Goal: Information Seeking & Learning: Learn about a topic

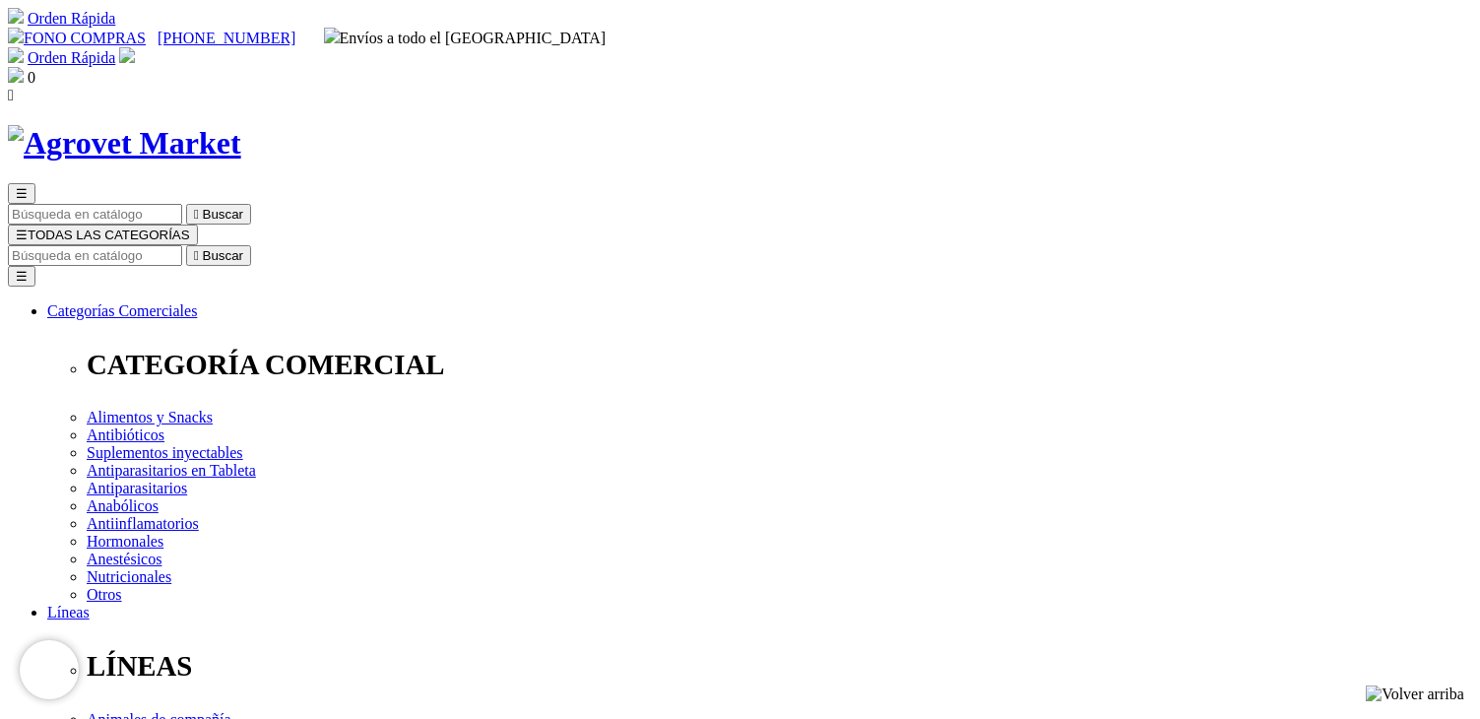
click at [182, 245] on input "Buscar" at bounding box center [95, 255] width 174 height 21
click at [592, 245] on input "per" at bounding box center [504, 255] width 174 height 21
drag, startPoint x: 1130, startPoint y: 100, endPoint x: 1101, endPoint y: 108, distance: 30.6
click at [1101, 245] on form "10 results are available, use up and down arrow keys to navigate. per  Buscar" at bounding box center [740, 255] width 1464 height 21
click at [592, 245] on input "per" at bounding box center [504, 255] width 174 height 21
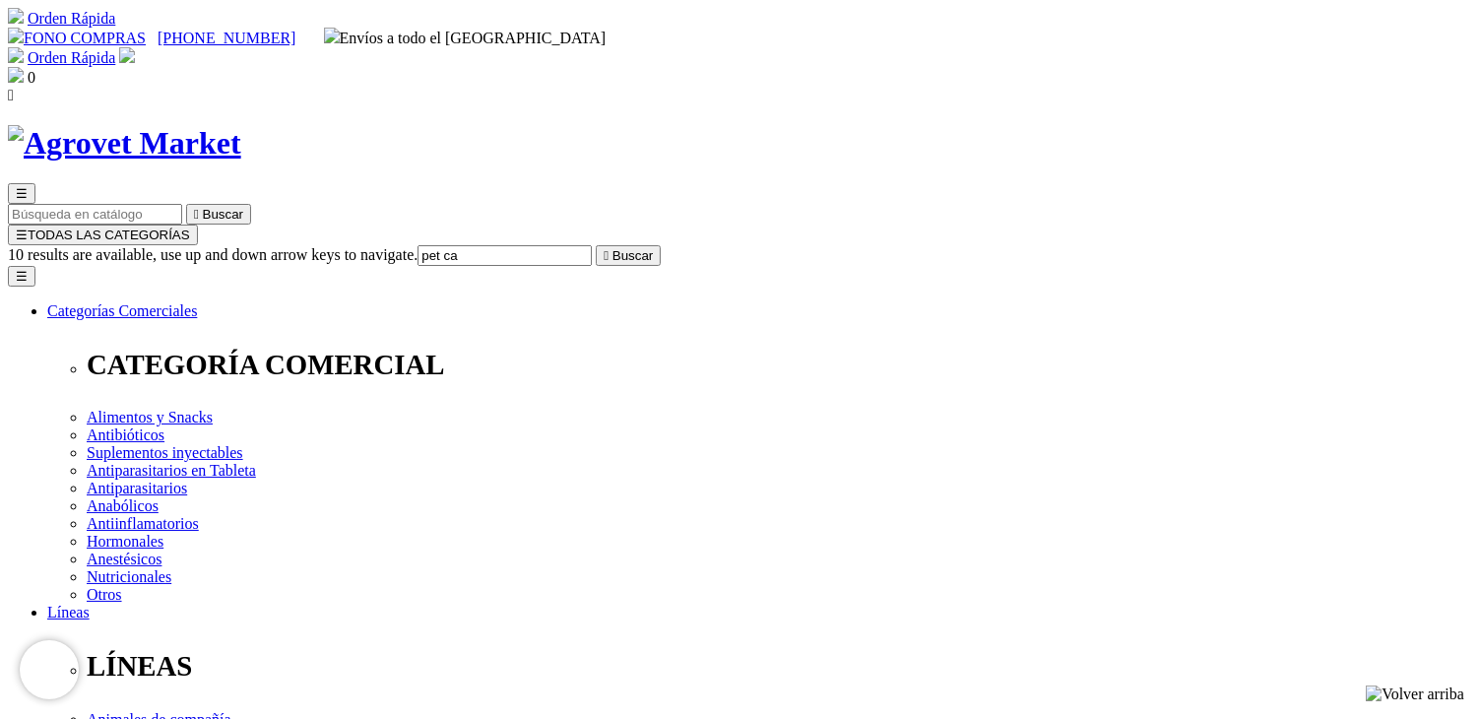
type input "pet ca"
click at [596, 245] on button " Buscar" at bounding box center [628, 255] width 65 height 21
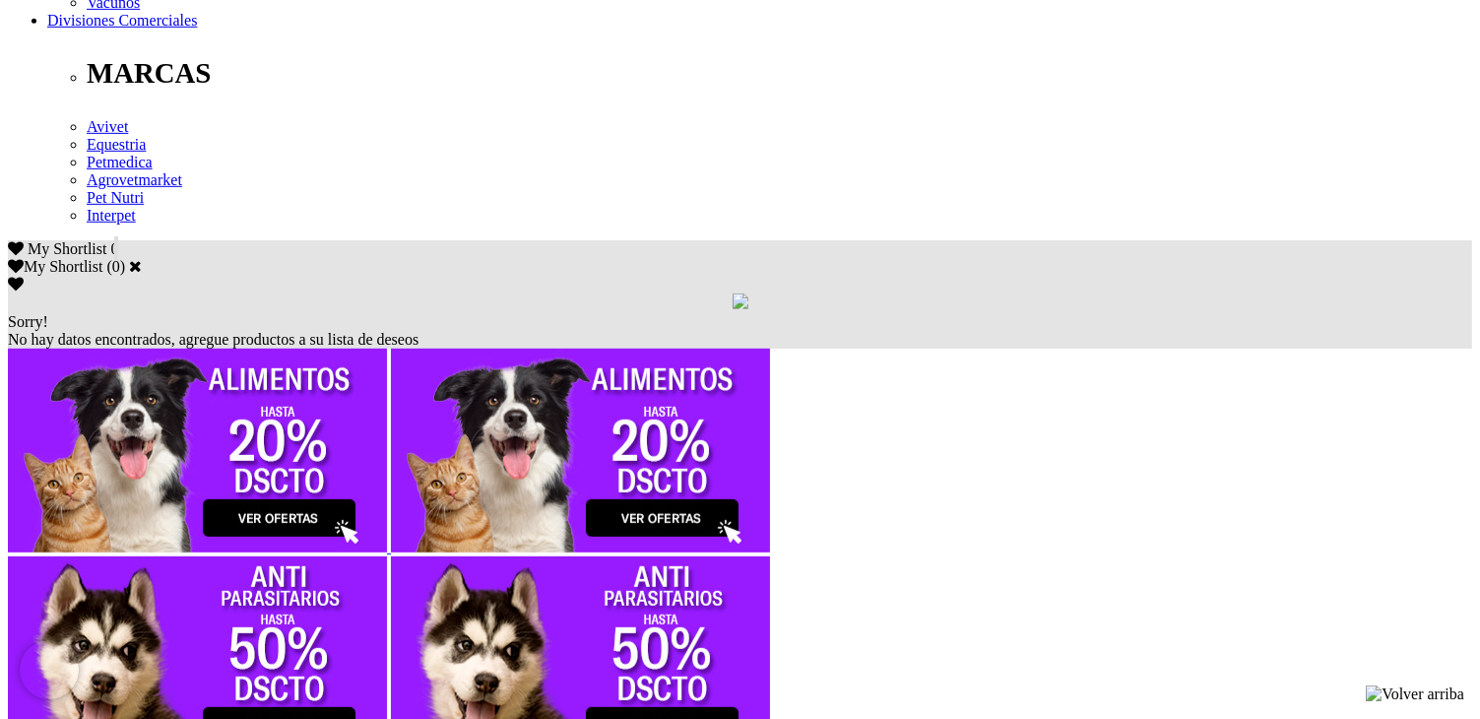
scroll to position [1083, 0]
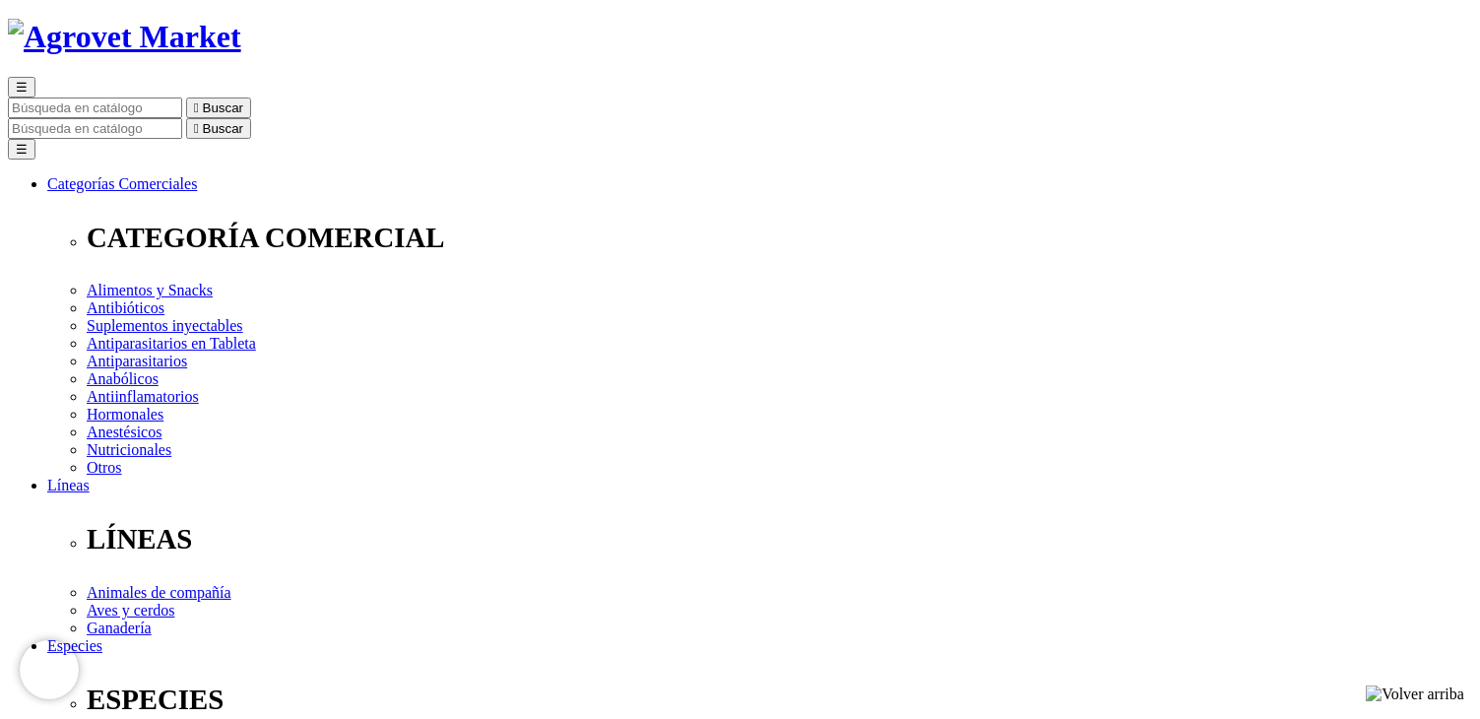
scroll to position [328, 0]
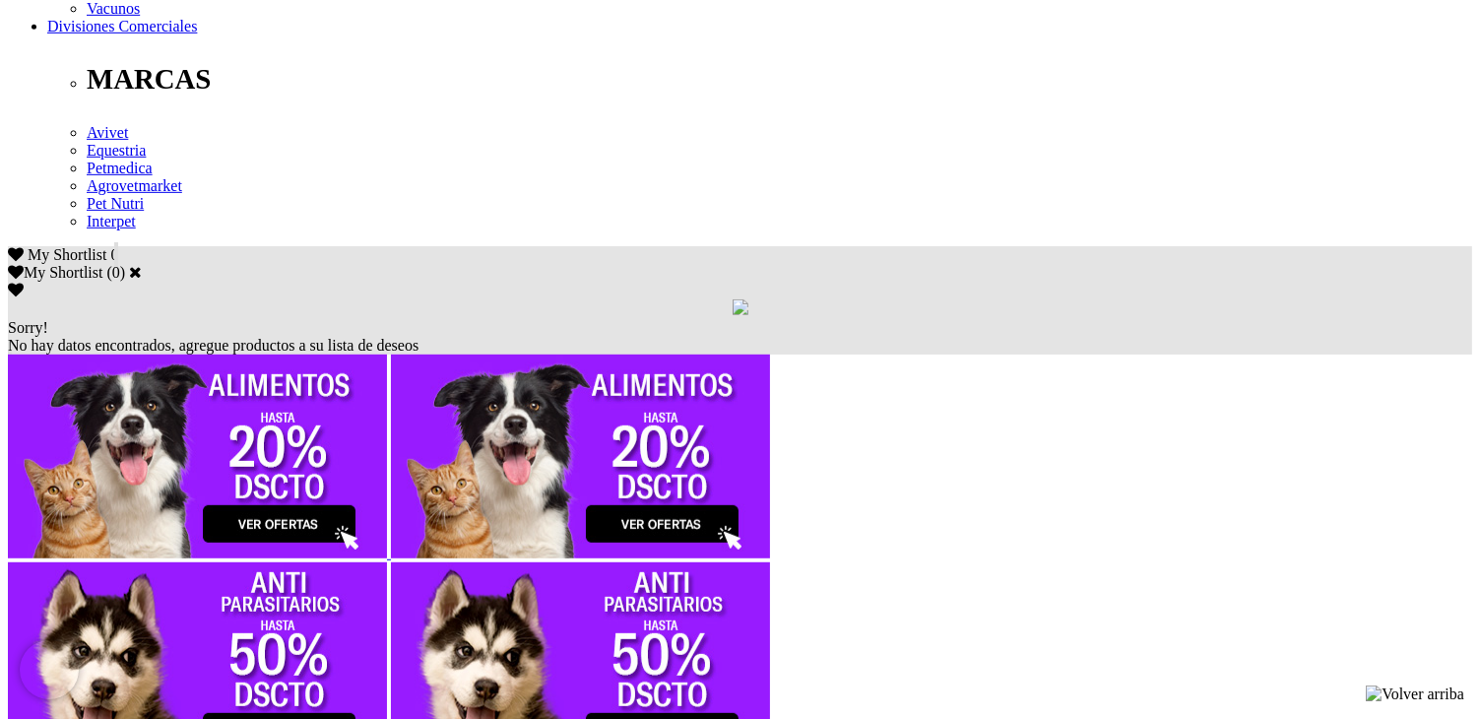
scroll to position [1083, 0]
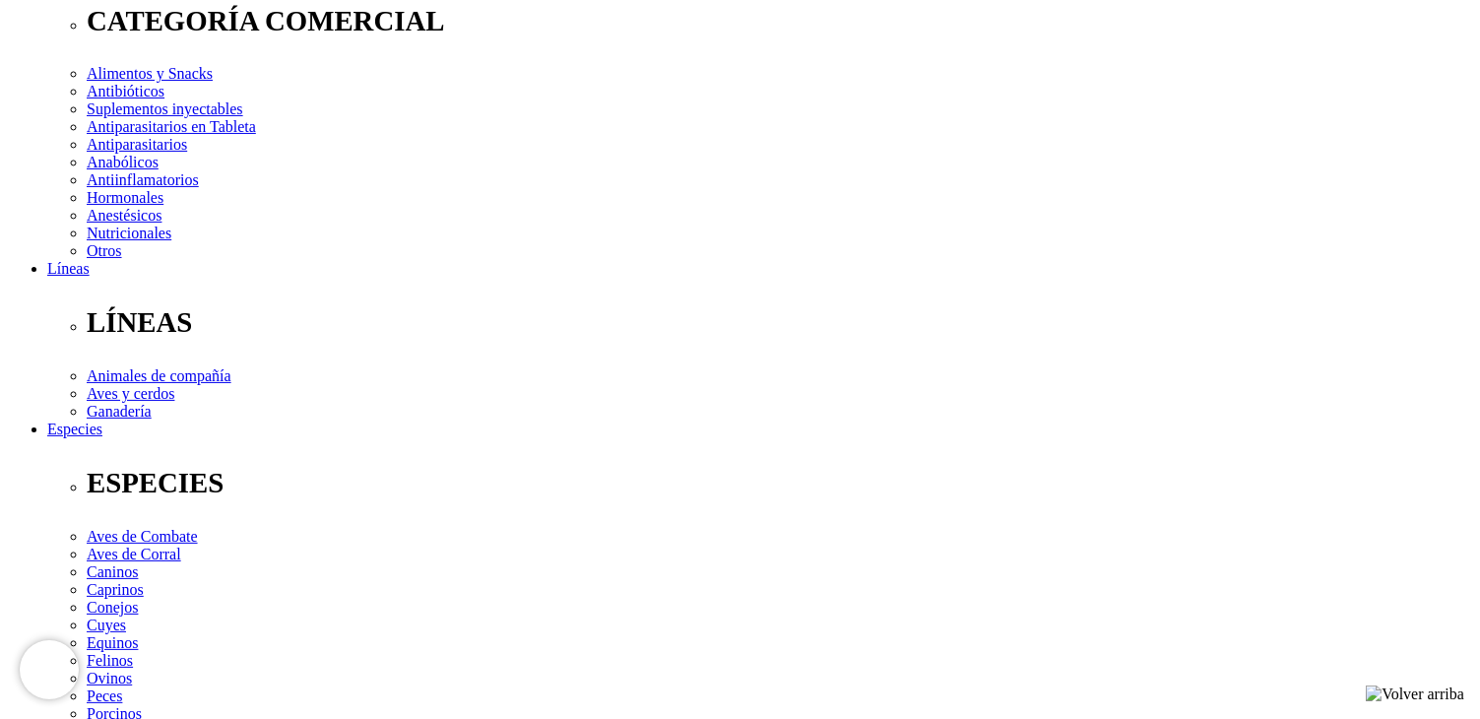
scroll to position [587, 0]
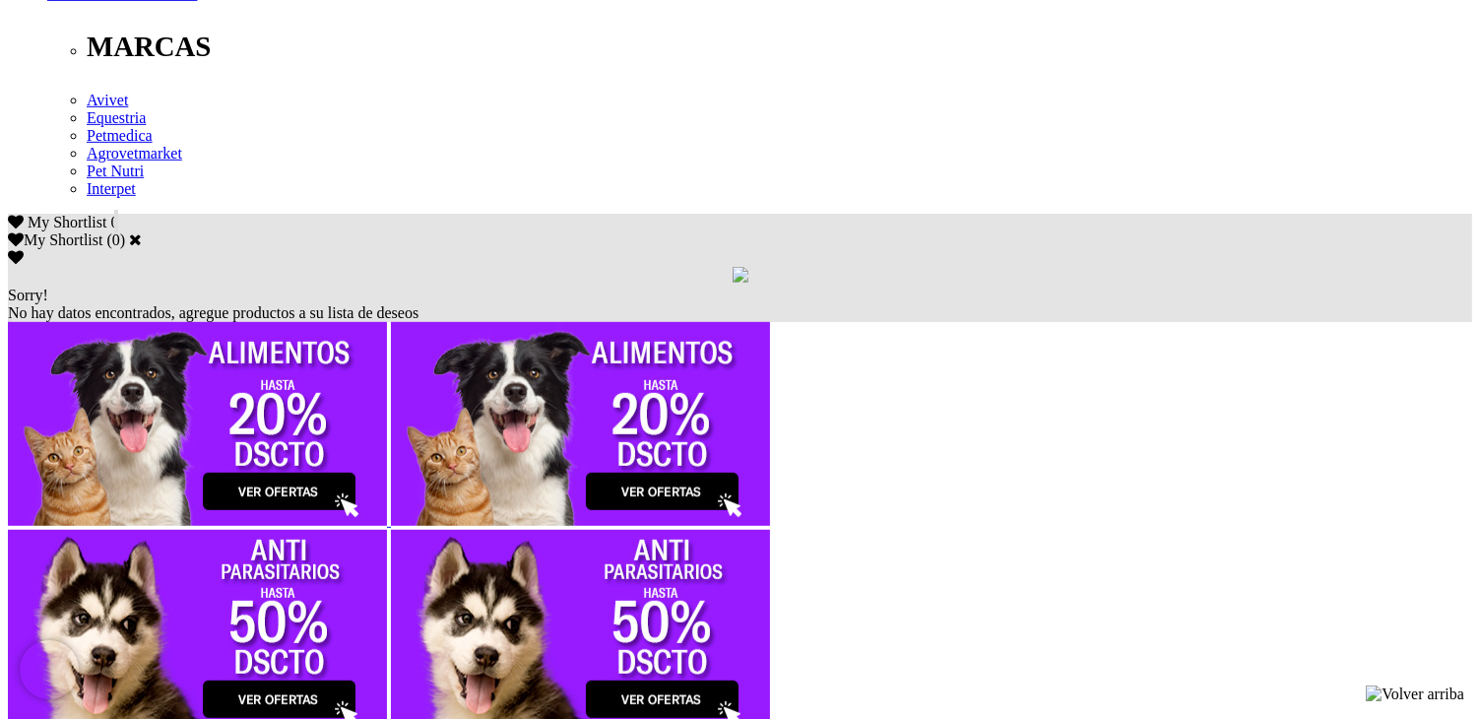
scroll to position [1083, 0]
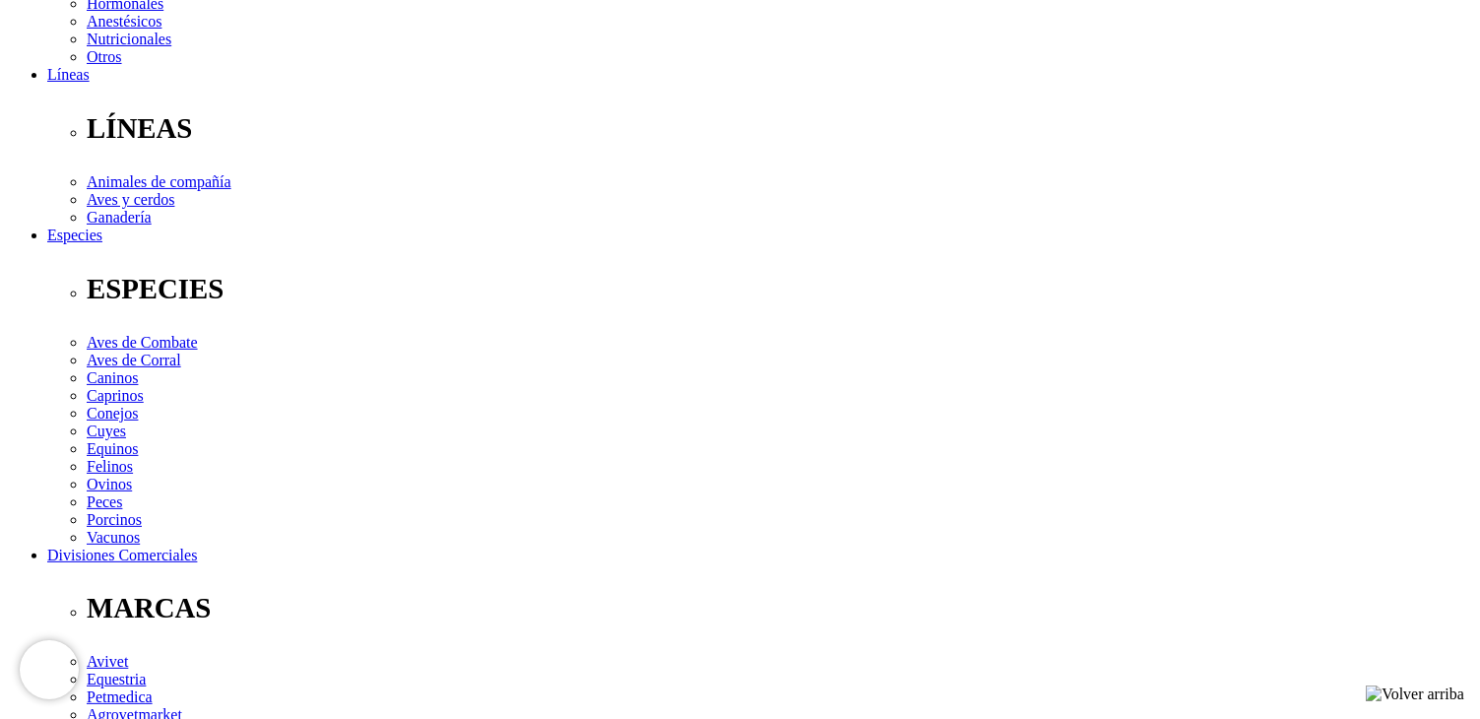
scroll to position [820, 0]
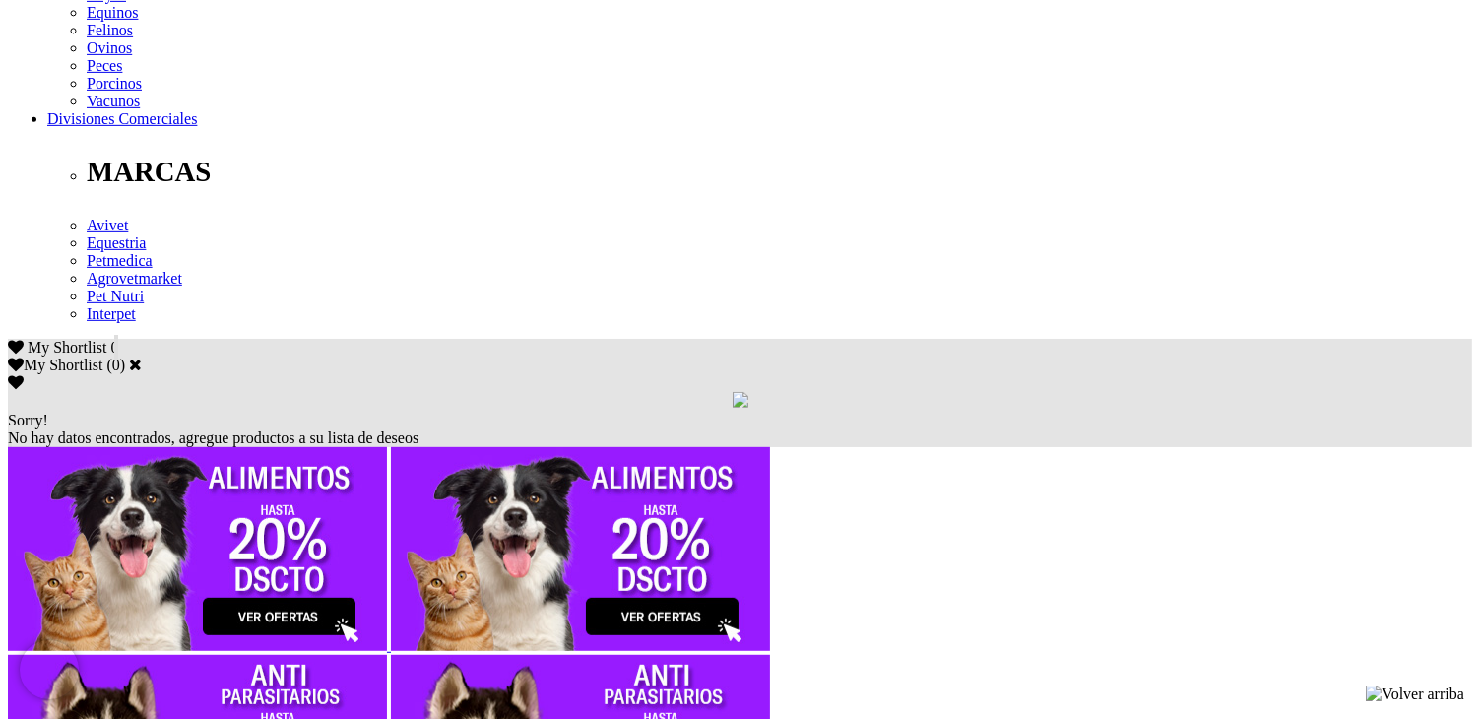
scroll to position [1063, 0]
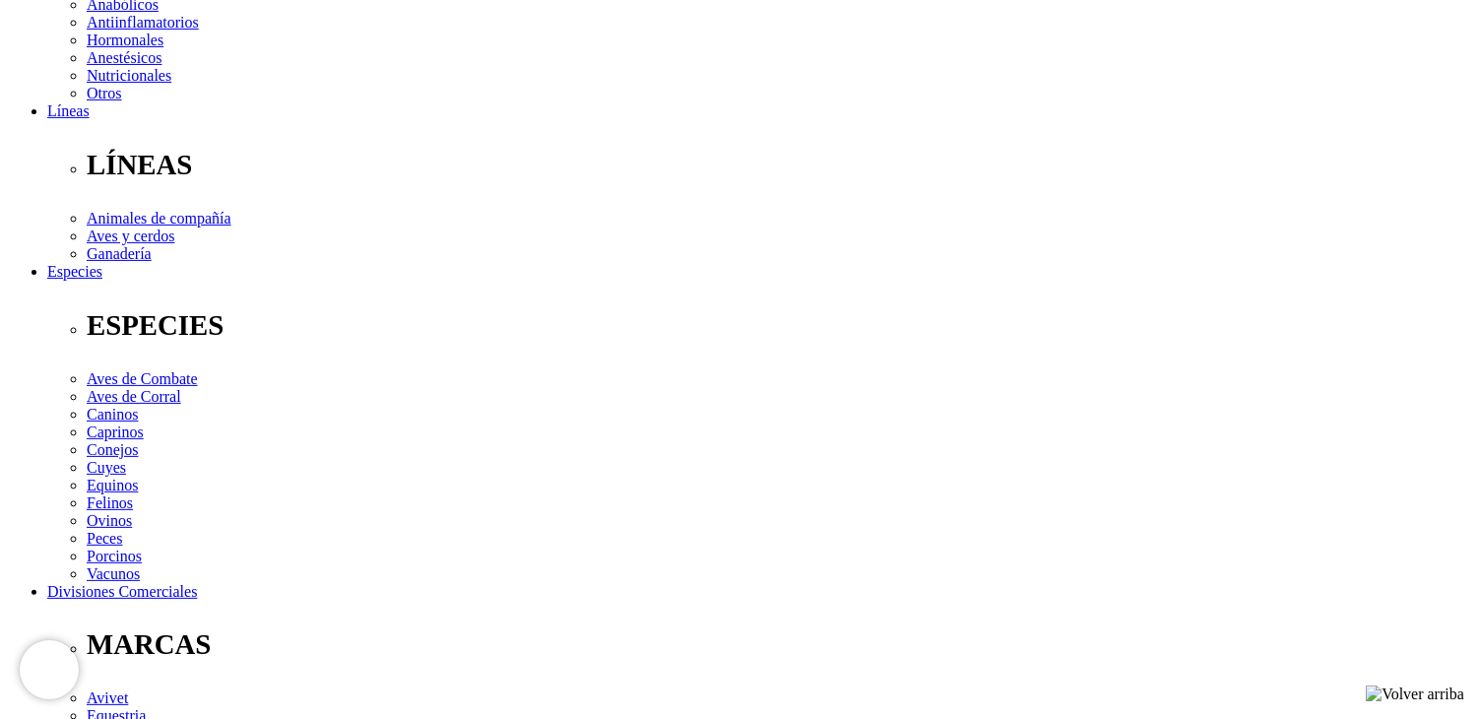
scroll to position [492, 0]
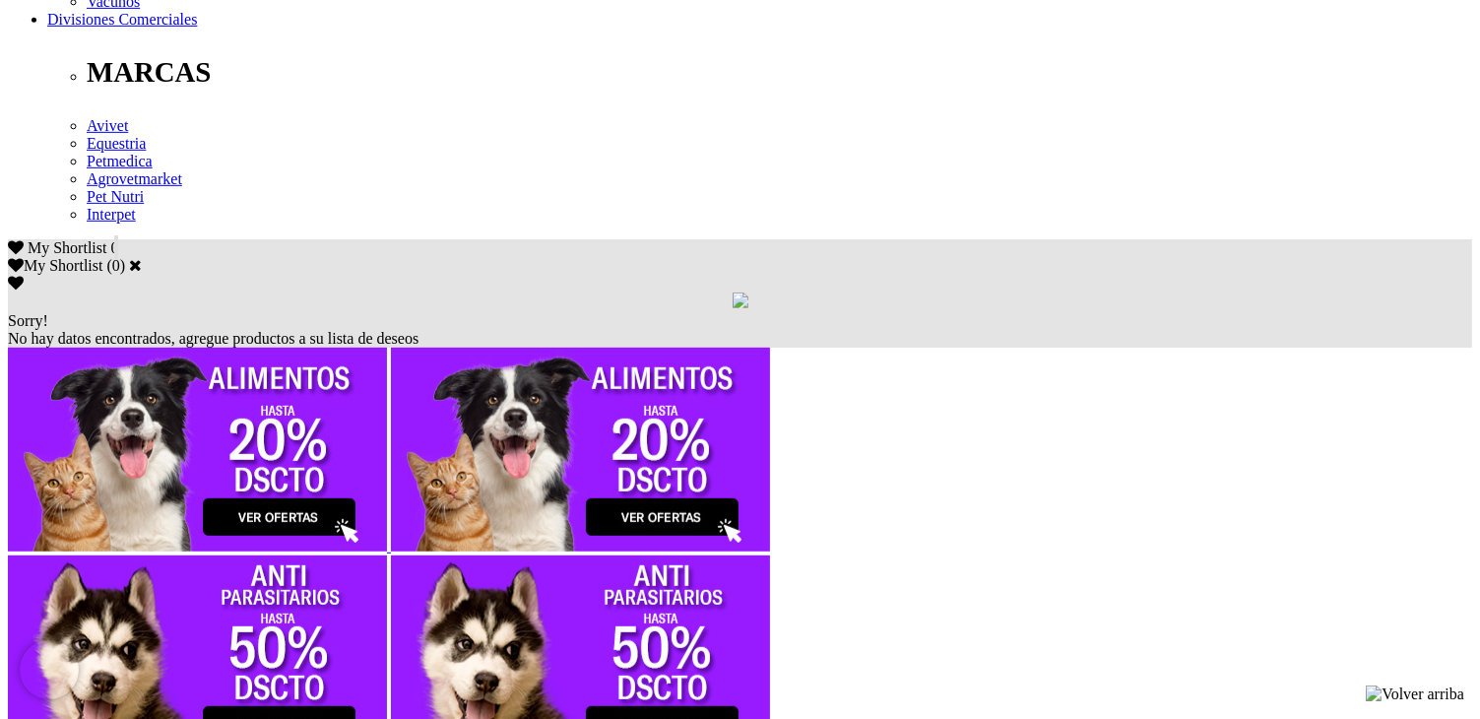
scroll to position [1083, 0]
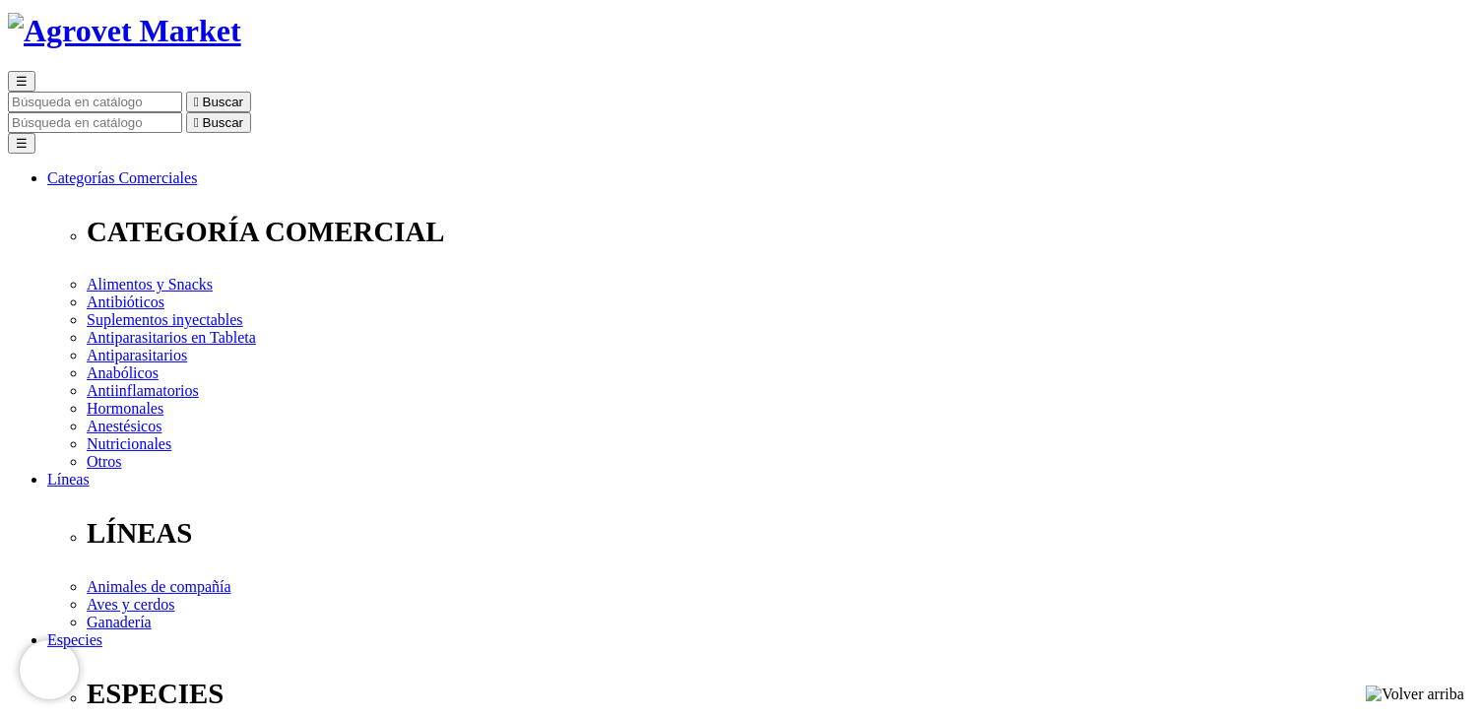
scroll to position [492, 0]
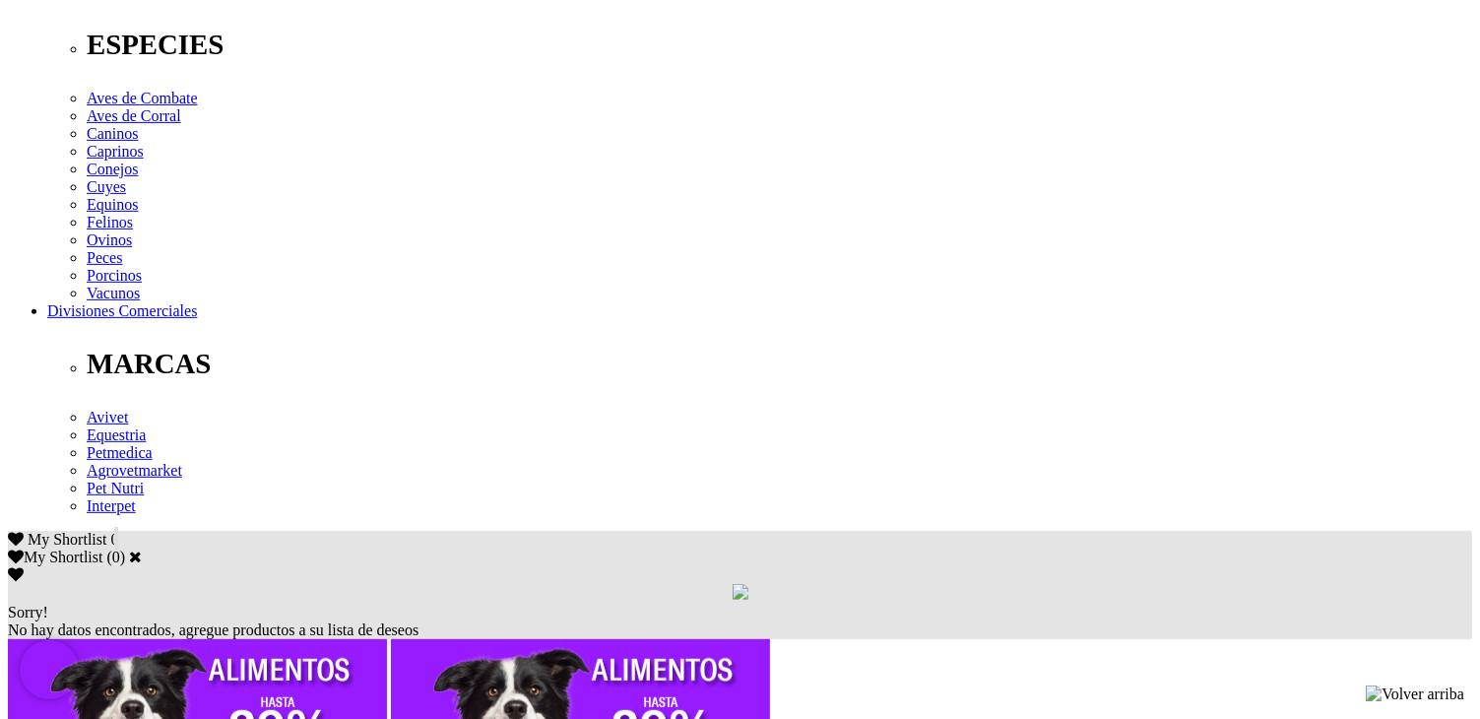
scroll to position [1083, 0]
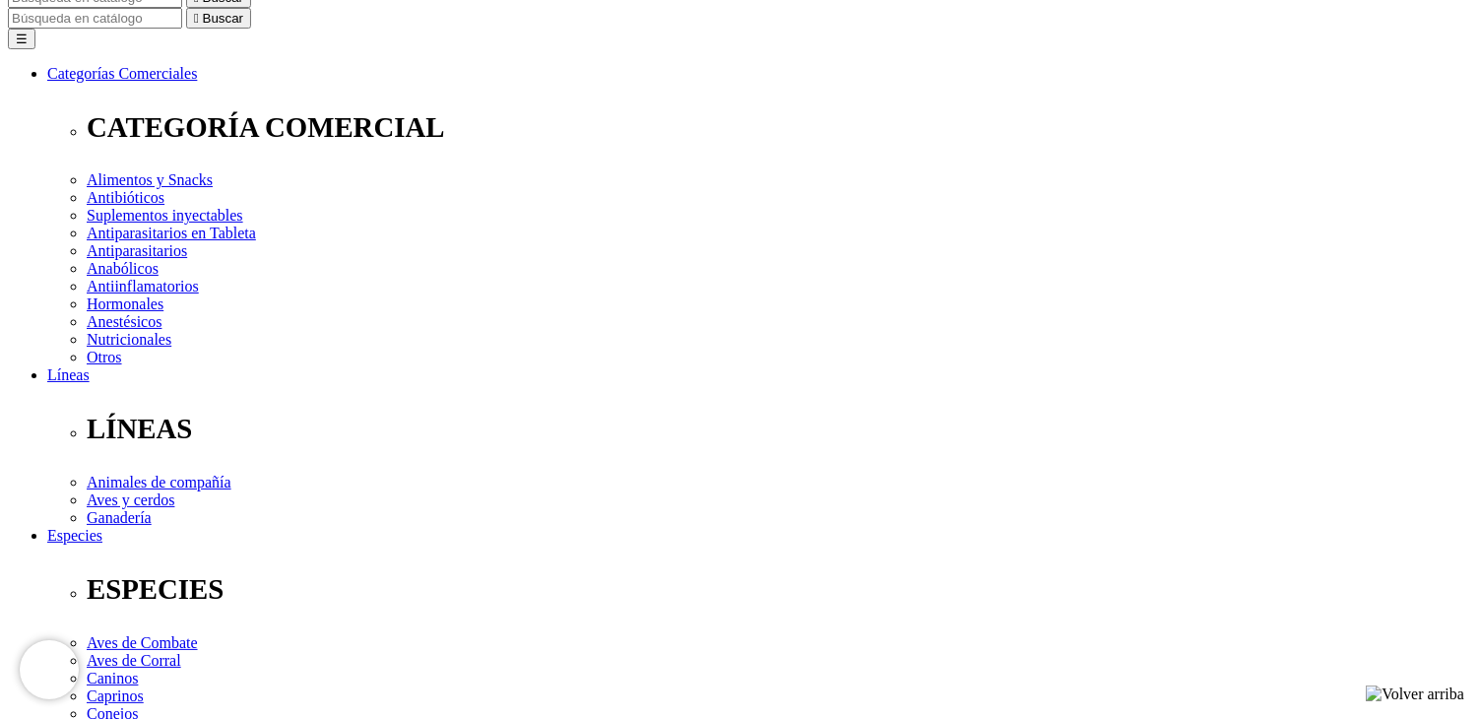
scroll to position [328, 0]
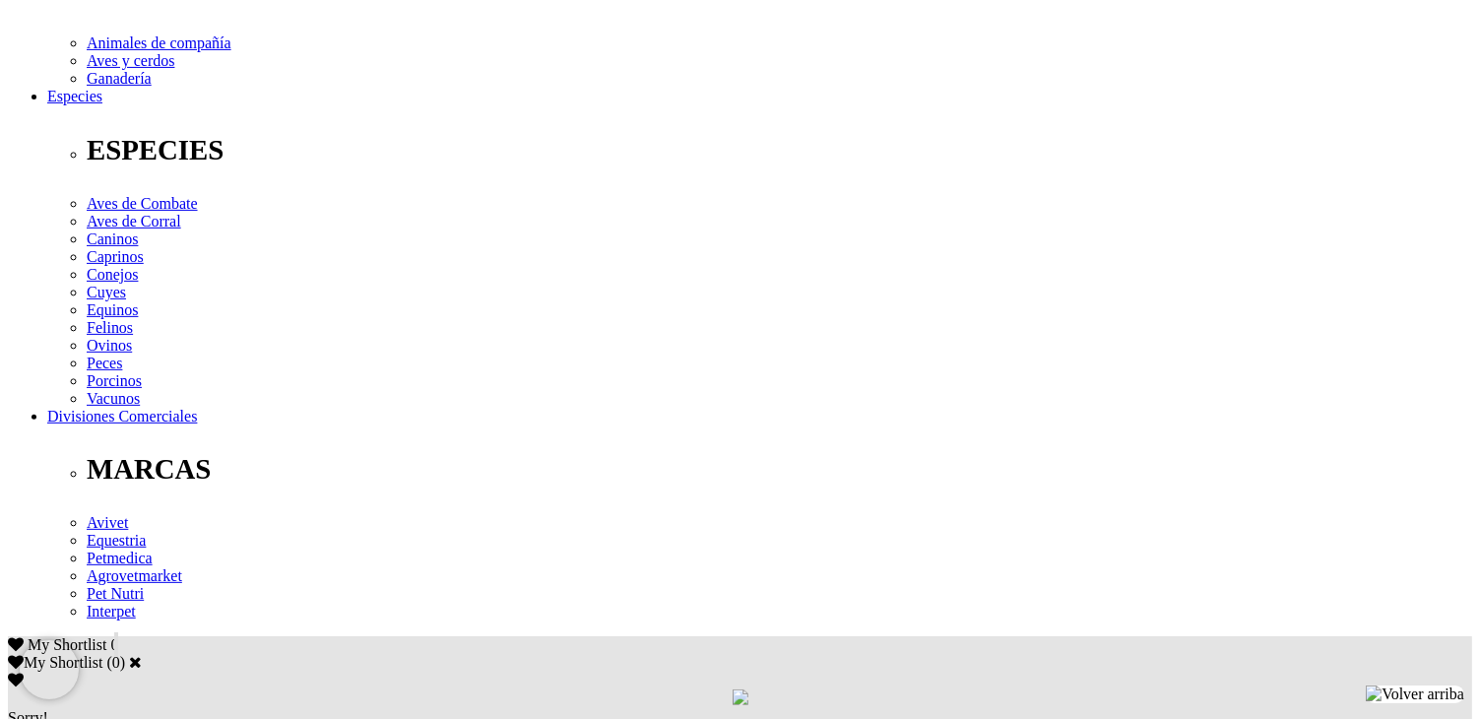
scroll to position [1083, 0]
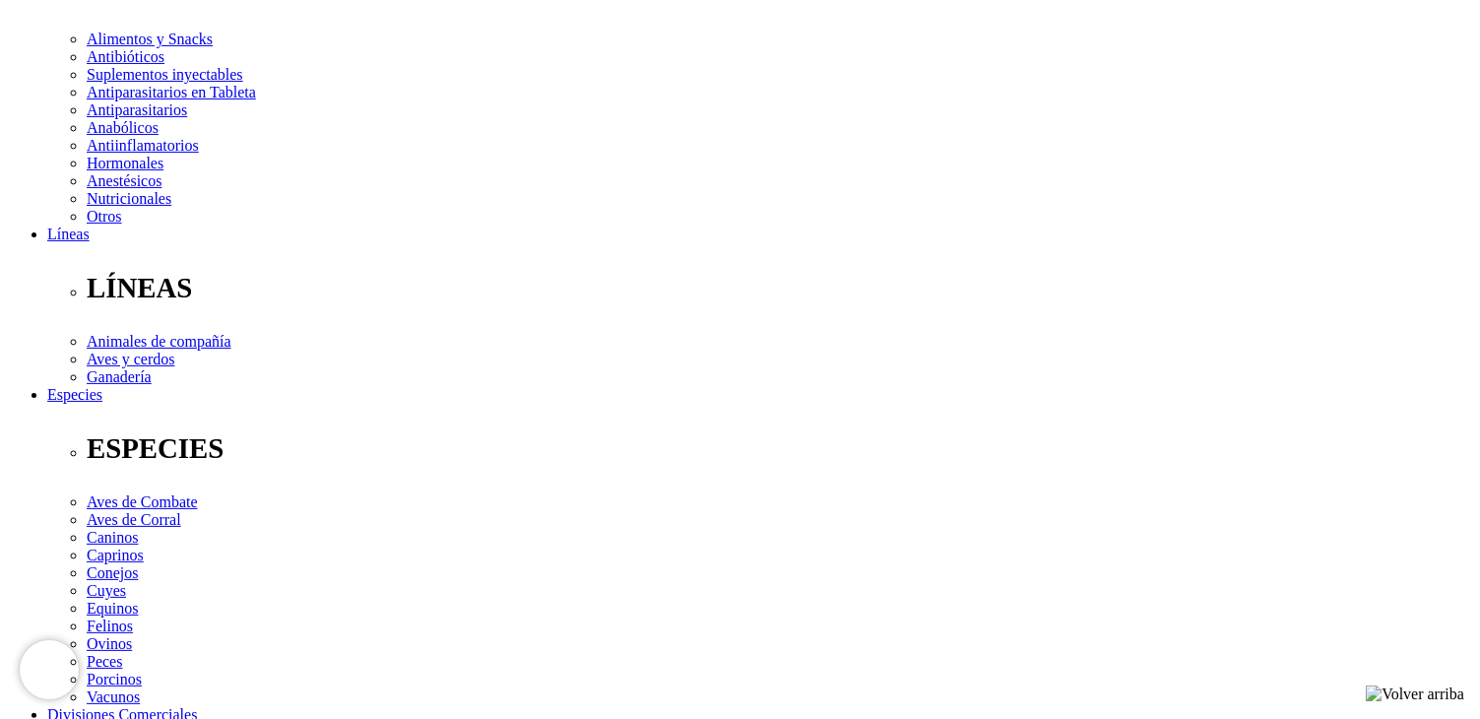
scroll to position [656, 0]
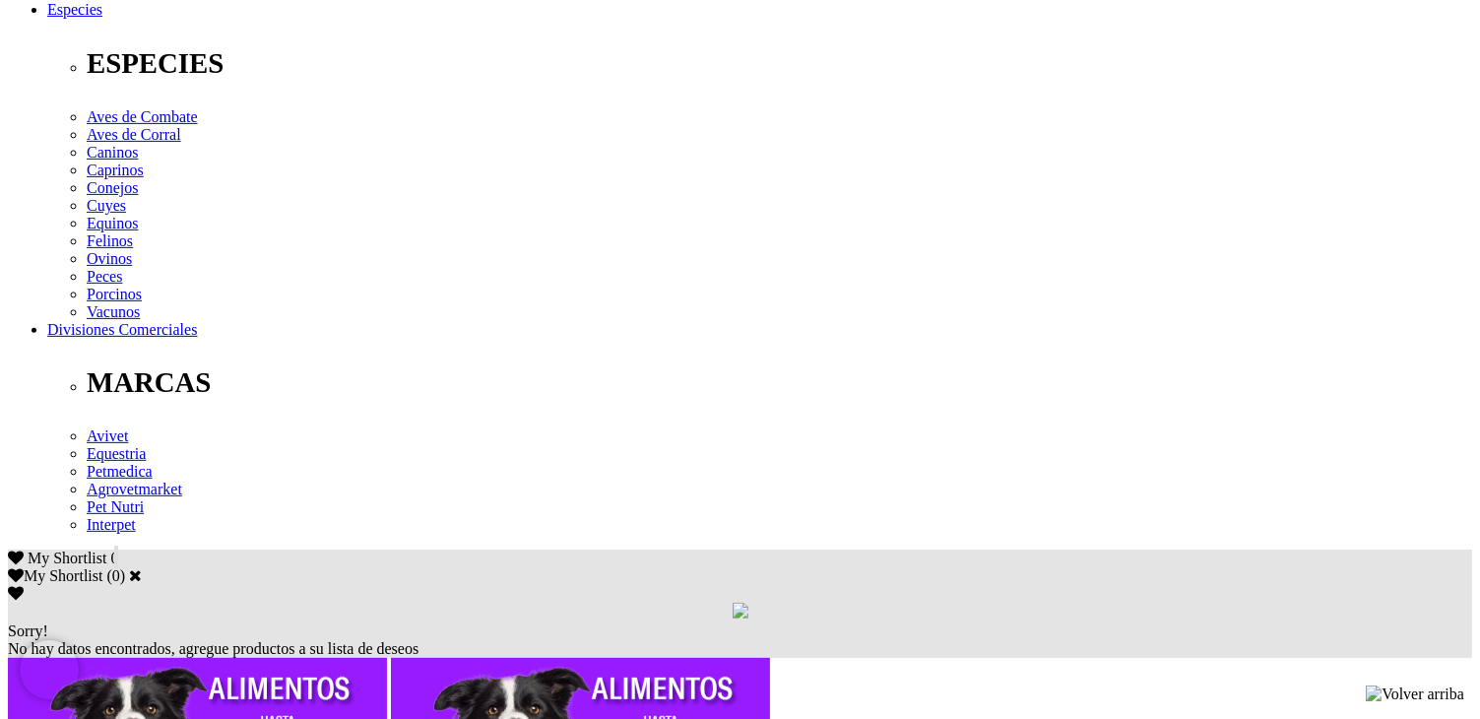
scroll to position [1083, 0]
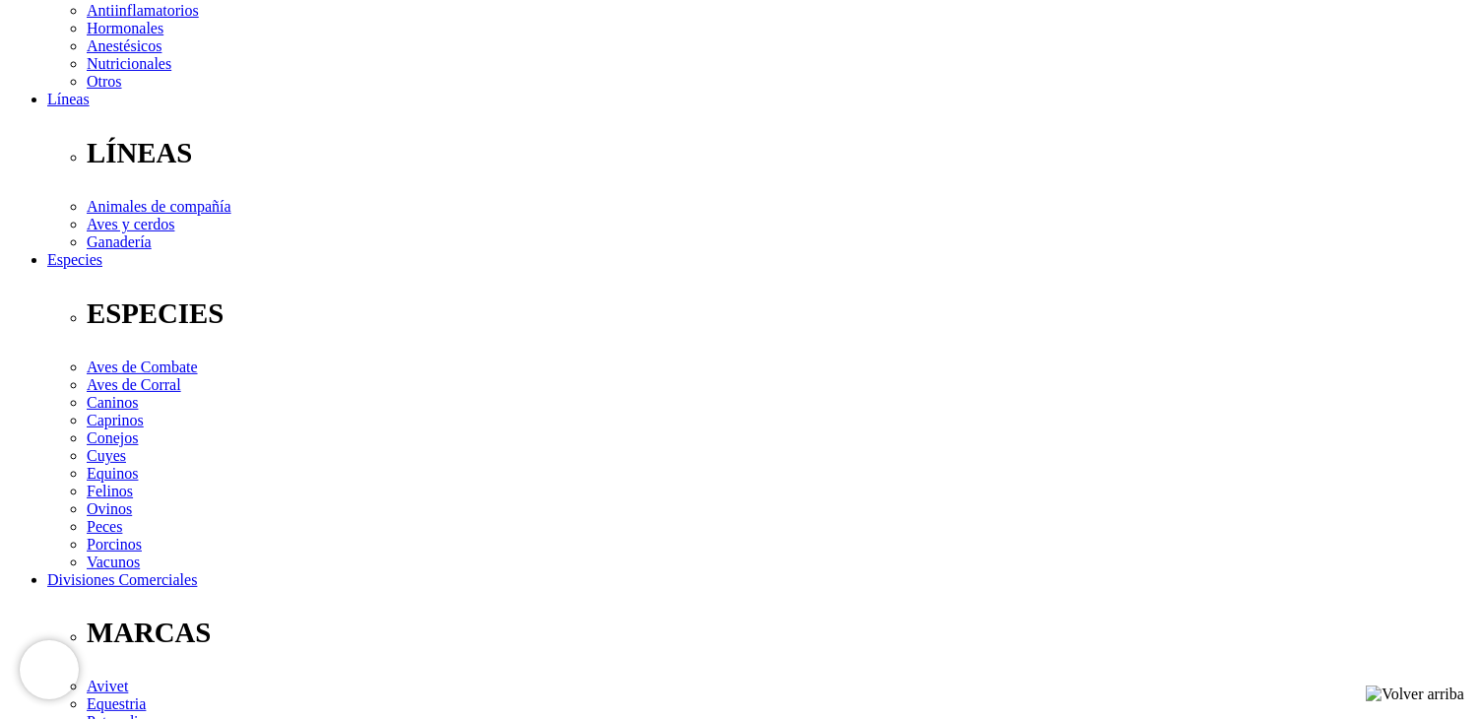
scroll to position [595, 0]
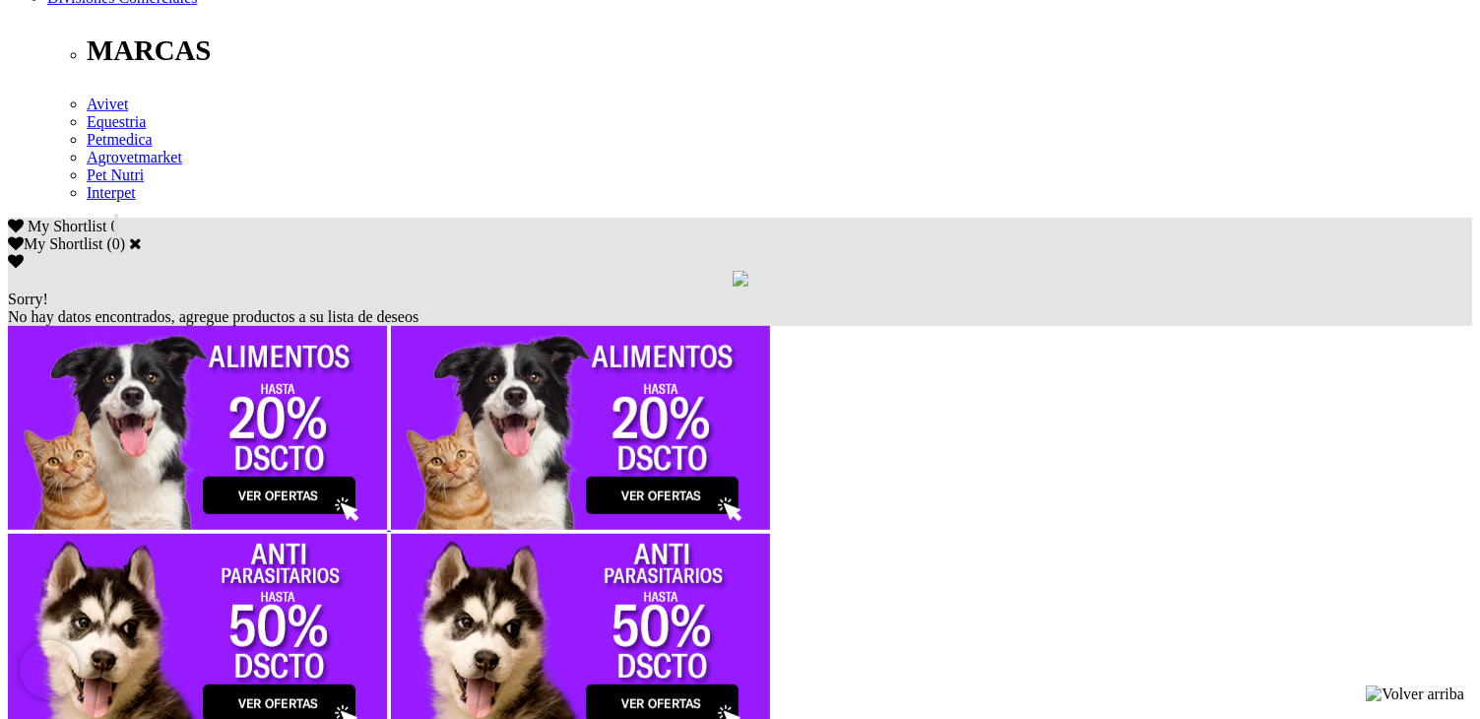
scroll to position [1083, 0]
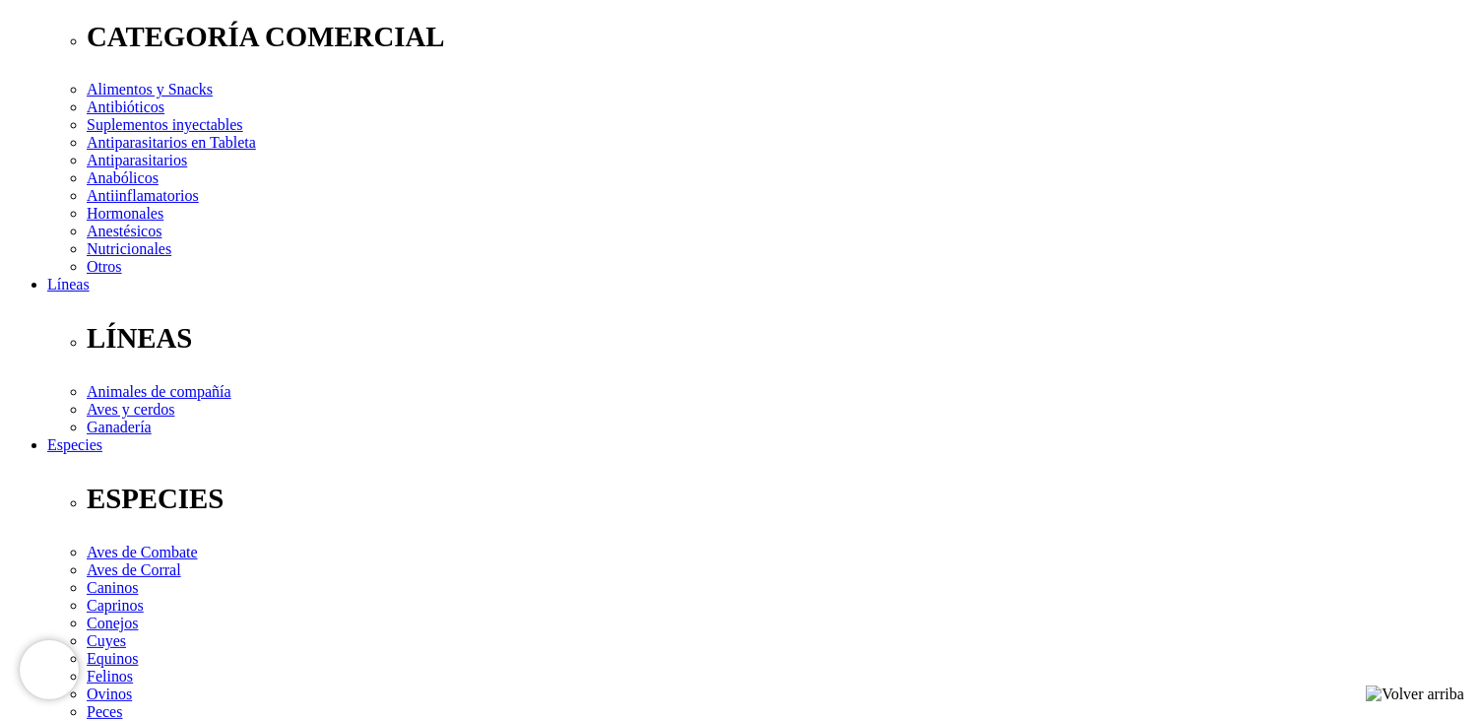
scroll to position [656, 0]
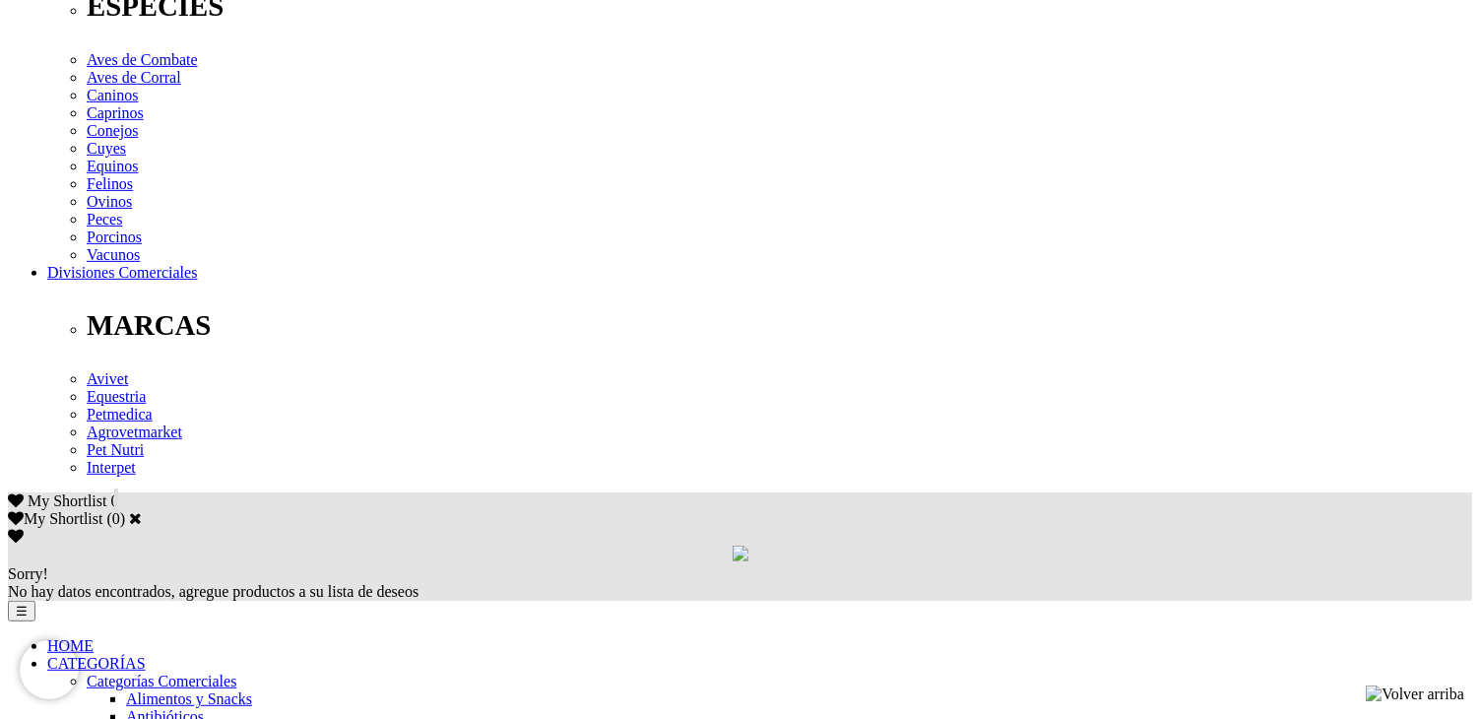
scroll to position [163, 0]
